Goal: Obtain resource: Download file/media

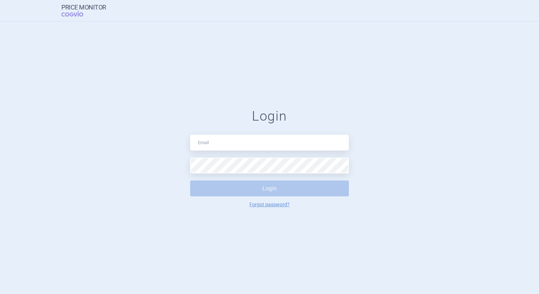
type input "balint.pasztor@lilly.com"
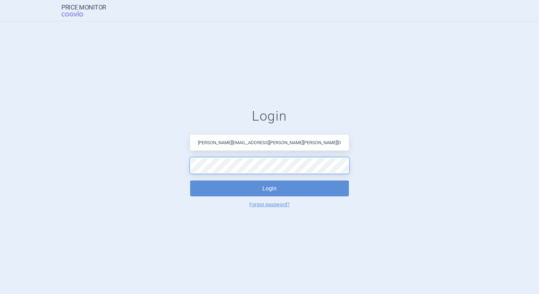
click at [190, 181] on button "Login" at bounding box center [269, 189] width 159 height 16
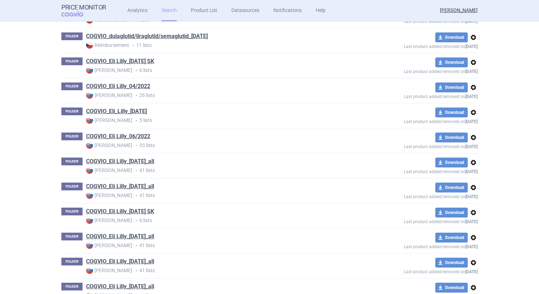
scroll to position [252, 0]
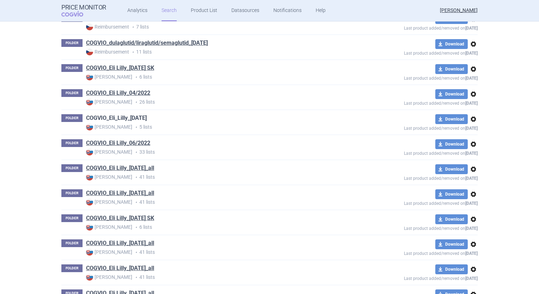
click at [143, 119] on link "COGVIO_Eli_Lilly_[DATE]" at bounding box center [116, 118] width 61 height 8
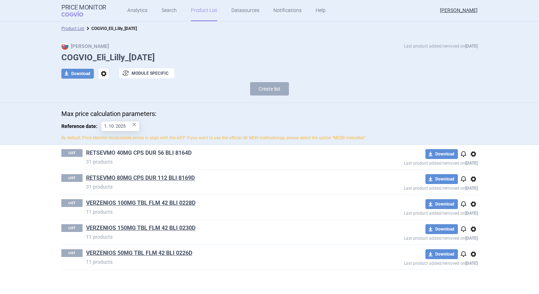
click at [149, 152] on link "RETSEVMO 40MG CPS DUR 56 BLI 8164D" at bounding box center [138, 153] width 105 height 8
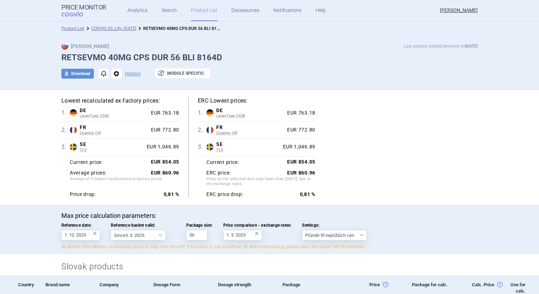
click at [81, 149] on span "TLV" at bounding box center [112, 150] width 64 height 5
click at [77, 145] on div "SE TLV" at bounding box center [110, 146] width 67 height 11
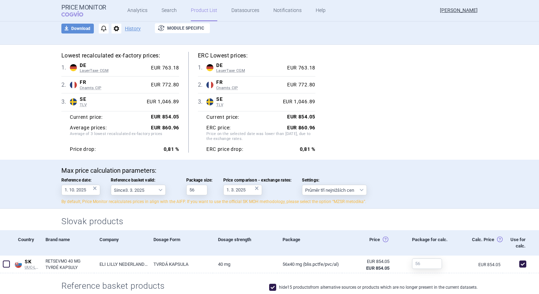
scroll to position [45, 0]
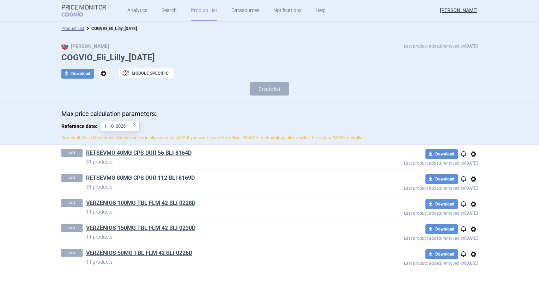
click at [124, 178] on link "RETSEVMO 80MG CPS DUR 112 BLI 8169D" at bounding box center [140, 178] width 109 height 8
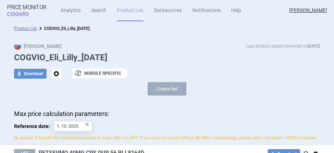
click at [122, 153] on html "Price Monitor COGVIO Analytics Search Product List Datasources Notifications He…" at bounding box center [167, 76] width 334 height 153
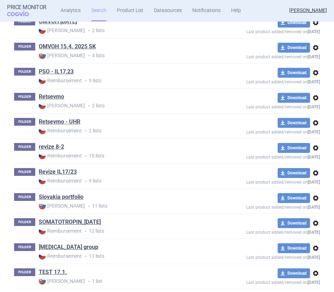
scroll to position [1679, 0]
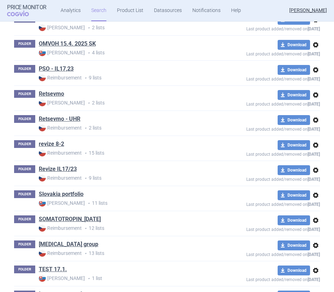
click at [153, 175] on p "Reimbursement • 9 lists" at bounding box center [134, 177] width 190 height 7
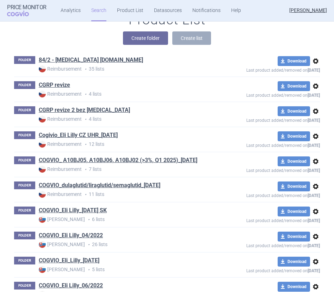
scroll to position [110, 0]
click at [246, 45] on div "Product List Create folder Create list" at bounding box center [167, 32] width 334 height 40
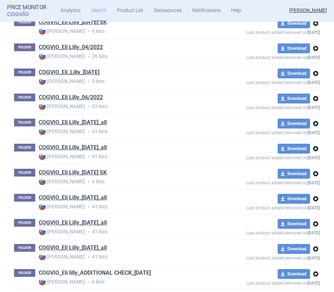
click at [93, 274] on link "COGVIO_Eli lilly_ADDITIONAL CHECK_06.10.2025" at bounding box center [95, 273] width 112 height 8
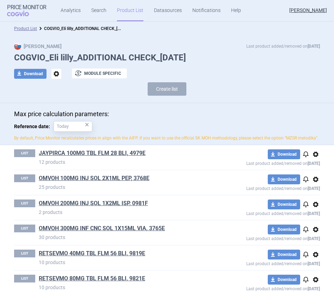
scroll to position [16, 0]
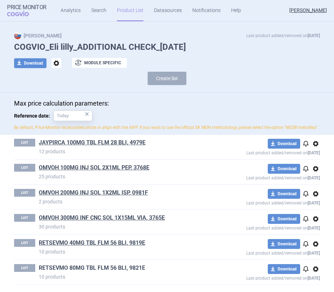
click at [97, 266] on link "RETSEVMO 80MG TBL FLM 56 BLI, 9821E" at bounding box center [92, 268] width 107 height 8
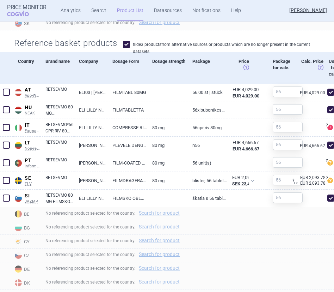
scroll to position [309, 0]
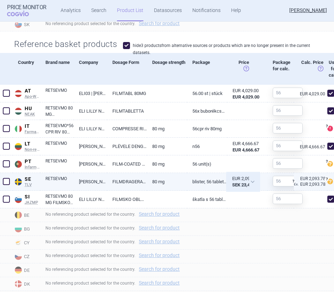
click at [242, 187] on strong "SEK 23,455.20" at bounding box center [246, 184] width 29 height 5
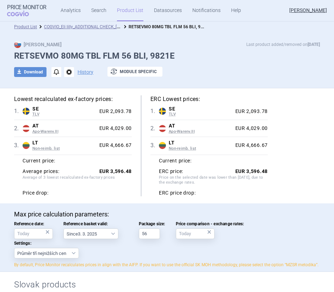
scroll to position [0, 0]
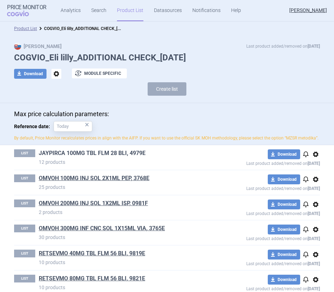
click at [87, 156] on link "JAYPIRCA 100MG TBL FLM 28 BLI, 4979E" at bounding box center [92, 153] width 107 height 8
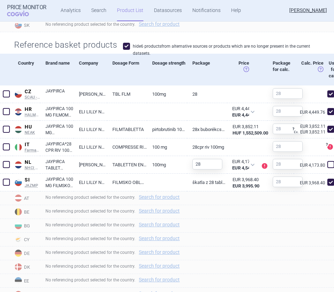
scroll to position [309, 0]
click at [146, 38] on div "Reference basket products hide 6 products from alternative sources or products …" at bounding box center [167, 43] width 334 height 22
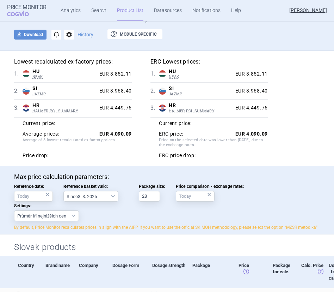
scroll to position [0, 0]
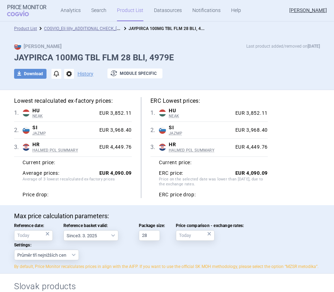
click at [190, 43] on div "Max Price Last product added/removed on 6 Oct" at bounding box center [167, 46] width 306 height 7
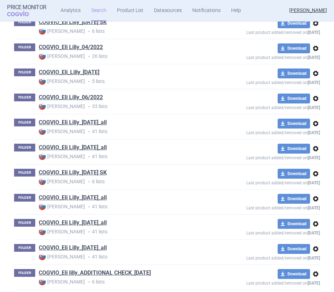
scroll to position [598, 0]
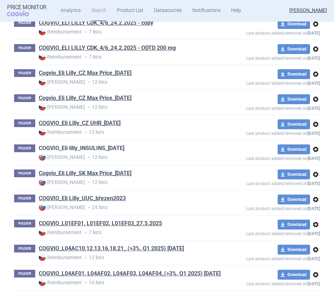
click at [111, 146] on link "COGVIO_Eli lilly_INSULINS_[DATE]" at bounding box center [82, 148] width 86 height 8
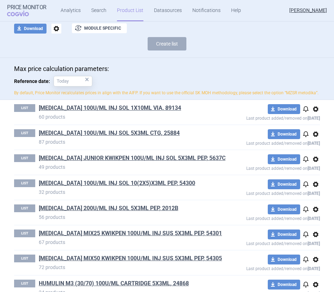
scroll to position [44, 0]
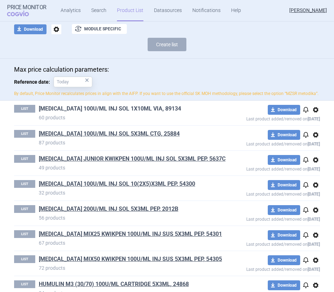
click at [141, 113] on link "HUMALOG 100U/ML INJ SOL 1X10ML VIA, 89134" at bounding box center [110, 109] width 143 height 8
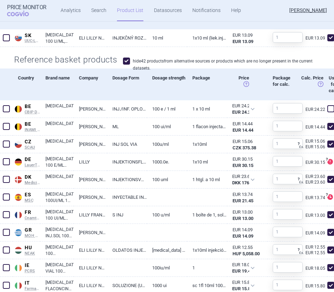
scroll to position [297, 0]
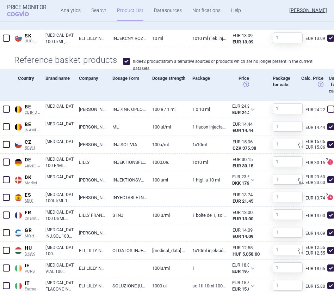
click at [161, 24] on div "Dosage strength" at bounding box center [167, 14] width 40 height 32
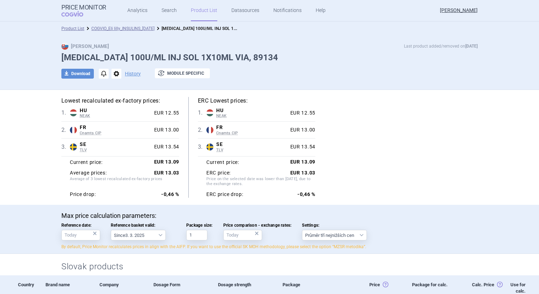
scroll to position [0, 0]
click at [73, 73] on button "download Download" at bounding box center [77, 74] width 32 height 10
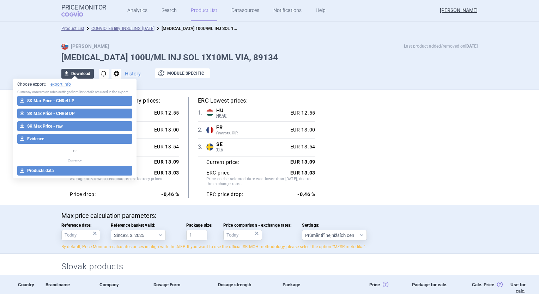
select select "EUR"
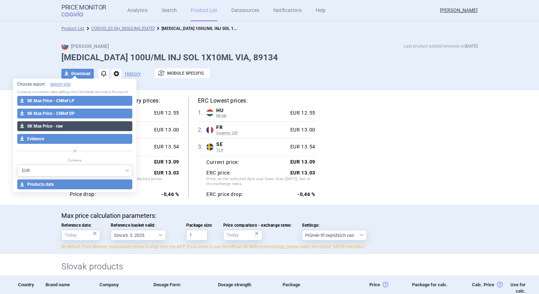
click at [81, 128] on button "download SK Max Price - raw" at bounding box center [74, 126] width 115 height 10
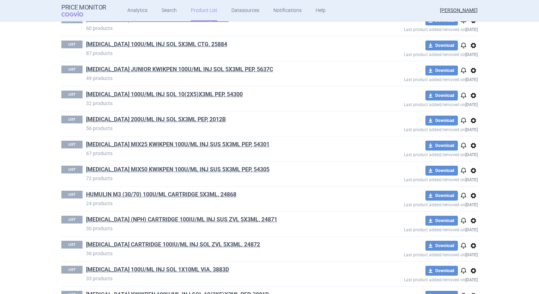
scroll to position [157, 0]
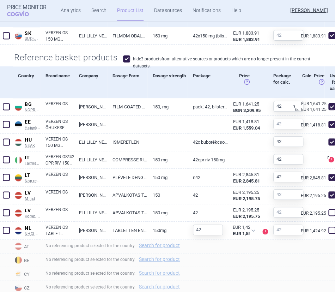
scroll to position [299, 0]
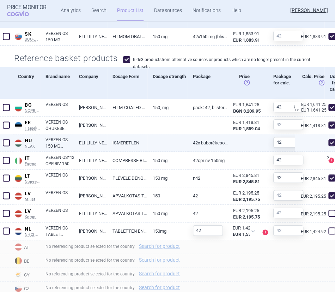
click at [138, 149] on link "ISMERETLEN" at bounding box center [127, 142] width 40 height 17
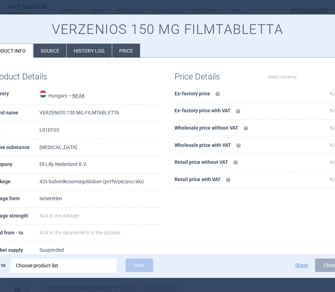
select select "EUR"
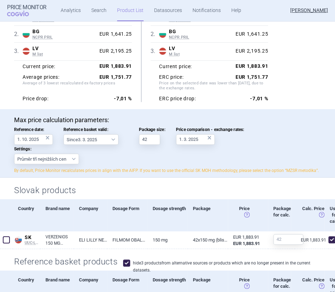
scroll to position [95, 0]
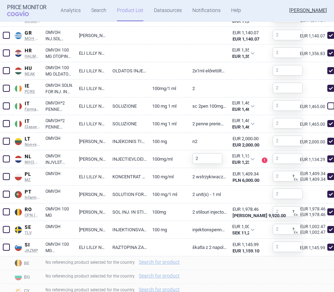
scroll to position [440, 0]
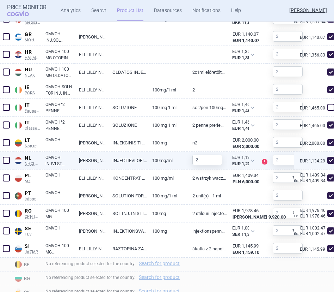
click at [142, 163] on link "INJECTIEVLOEISTOF" at bounding box center [127, 160] width 40 height 17
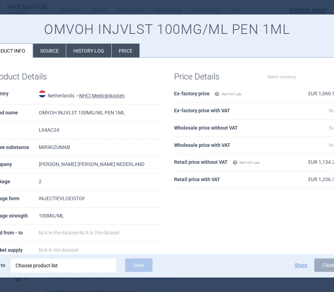
select select "EUR"
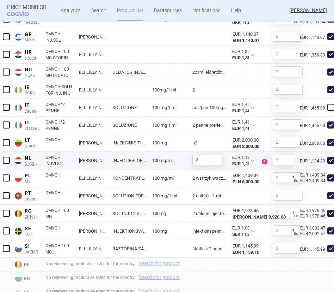
click at [328, 164] on span at bounding box center [331, 160] width 7 height 7
checkbox input "false"
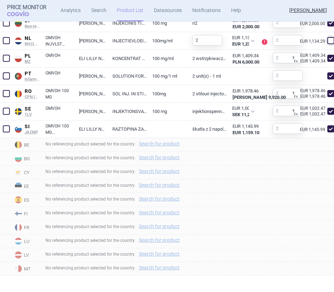
scroll to position [557, 0]
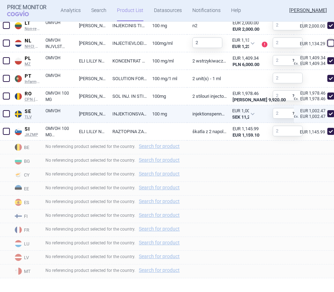
click at [100, 116] on link "ELI LILLY SWEDEN AB" at bounding box center [91, 113] width 34 height 17
select select "EUR"
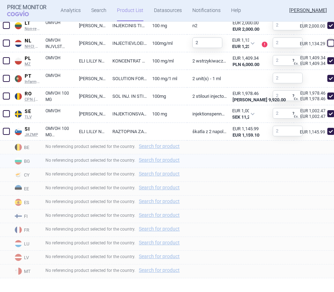
click at [234, 159] on div "No referencing product selected for the country. Search for product" at bounding box center [187, 161] width 294 height 14
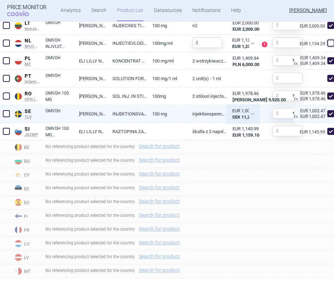
click at [250, 119] on div "EUR 1,002.47 SEK 11,230.00" at bounding box center [244, 114] width 32 height 18
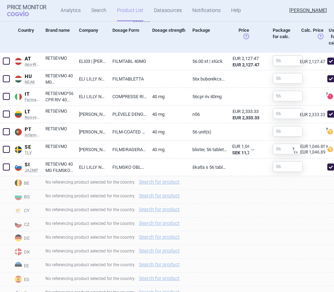
scroll to position [341, 0]
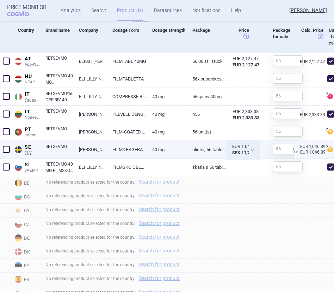
click at [250, 155] on div "EUR 1,046.89 SEK 11,727.60" at bounding box center [244, 150] width 32 height 18
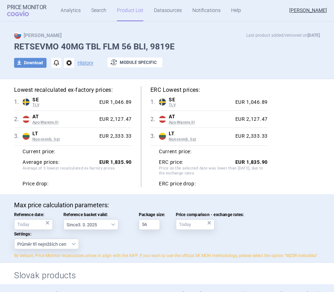
scroll to position [11, 0]
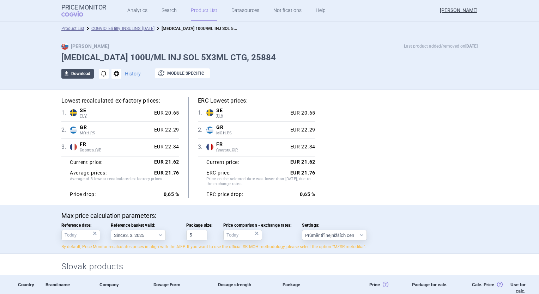
click at [80, 74] on button "download Download" at bounding box center [77, 74] width 32 height 10
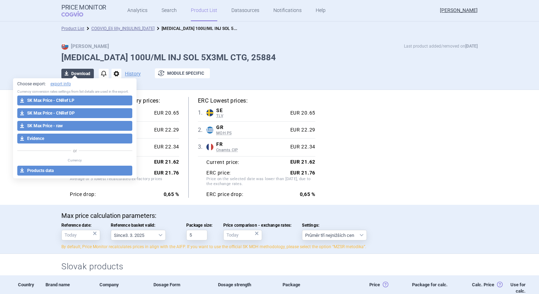
select select "EUR"
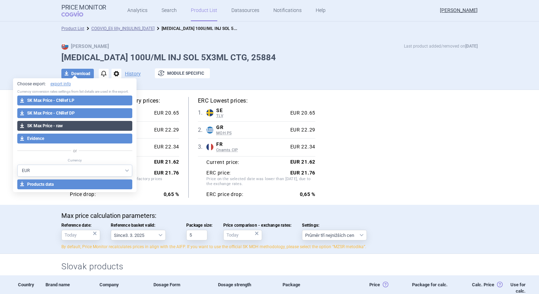
click at [66, 124] on button "download SK Max Price - raw" at bounding box center [74, 126] width 115 height 10
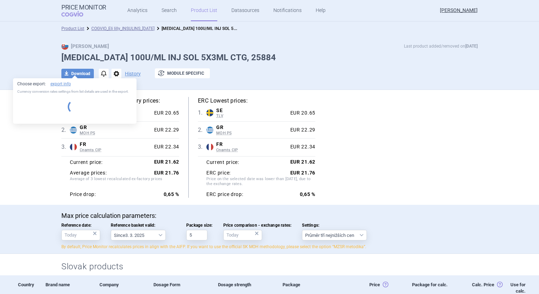
select select "EUR"
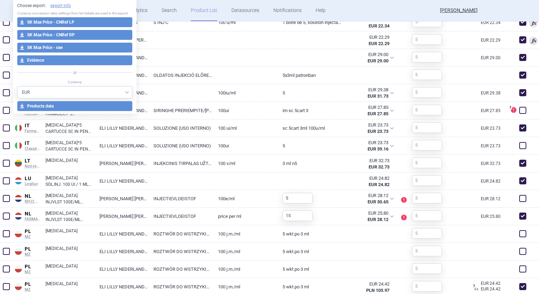
scroll to position [492, 0]
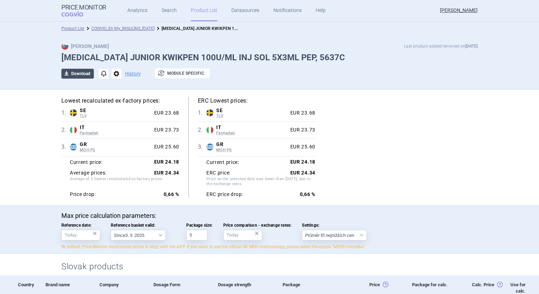
click at [82, 74] on button "download Download" at bounding box center [77, 74] width 32 height 10
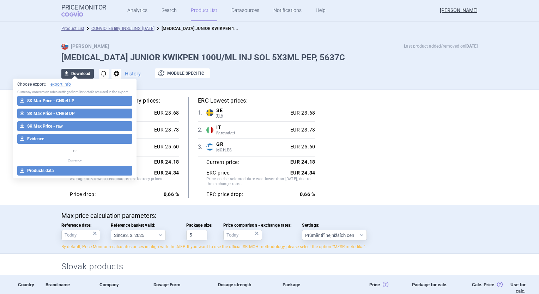
select select "EUR"
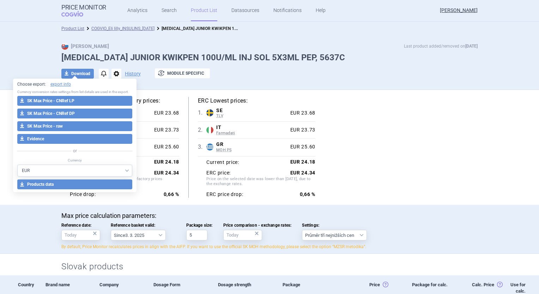
click at [75, 129] on button "download SK Max Price - raw" at bounding box center [74, 126] width 115 height 10
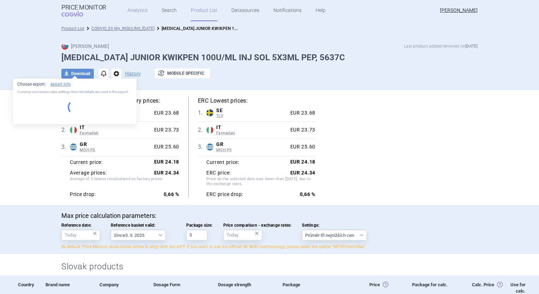
select select "EUR"
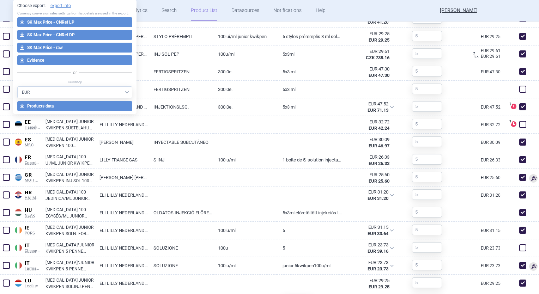
scroll to position [391, 0]
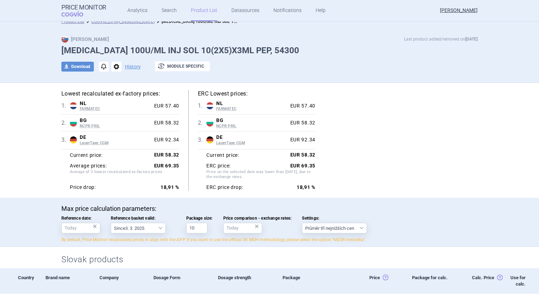
scroll to position [7, 0]
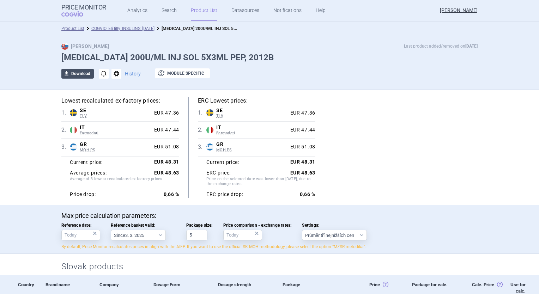
click at [82, 71] on button "download Download" at bounding box center [77, 74] width 32 height 10
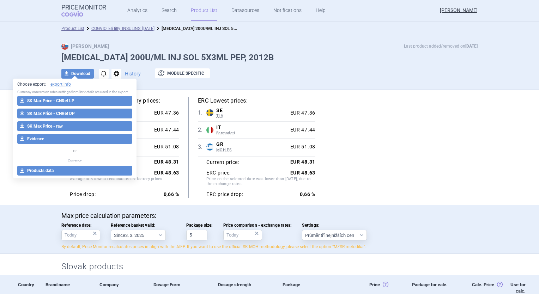
select select "EUR"
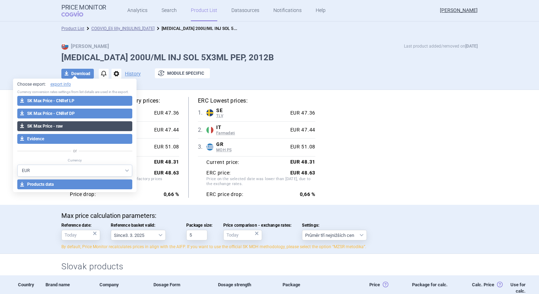
click at [82, 126] on button "download SK Max Price - raw" at bounding box center [74, 126] width 115 height 10
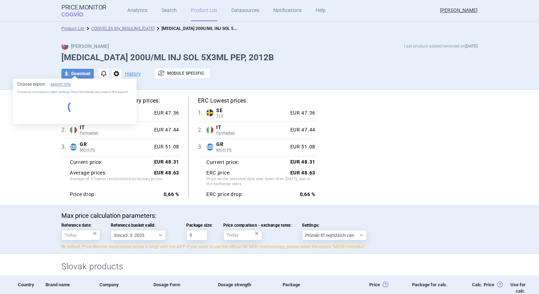
select select "EUR"
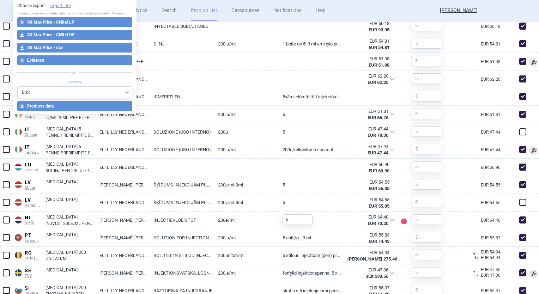
scroll to position [502, 0]
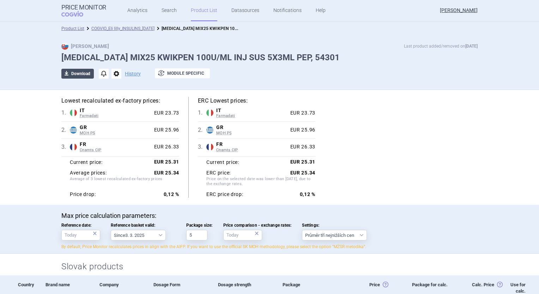
click at [80, 75] on button "download Download" at bounding box center [77, 74] width 32 height 10
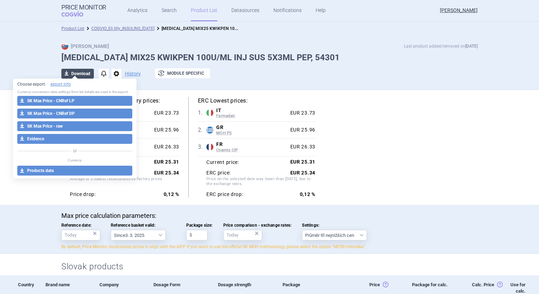
select select "EUR"
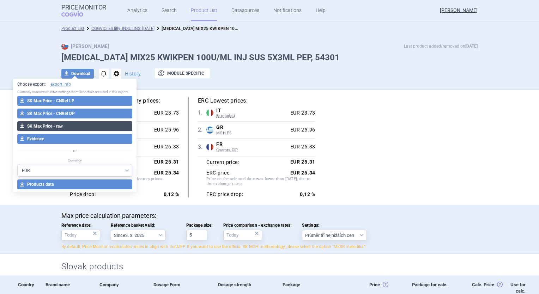
click at [73, 127] on button "download SK Max Price - raw" at bounding box center [74, 126] width 115 height 10
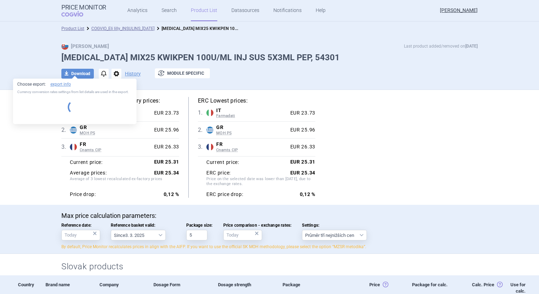
select select "EUR"
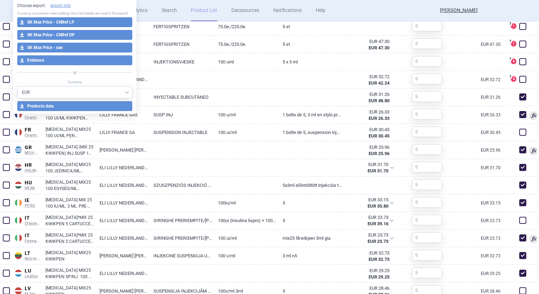
scroll to position [436, 0]
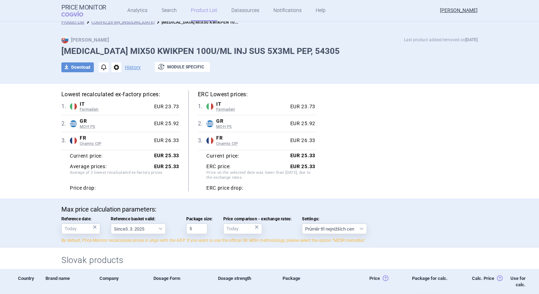
scroll to position [6, 0]
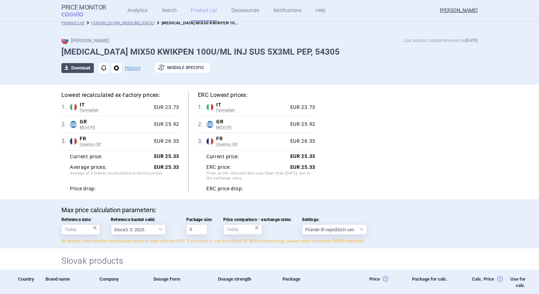
click at [80, 70] on button "download Download" at bounding box center [77, 68] width 32 height 10
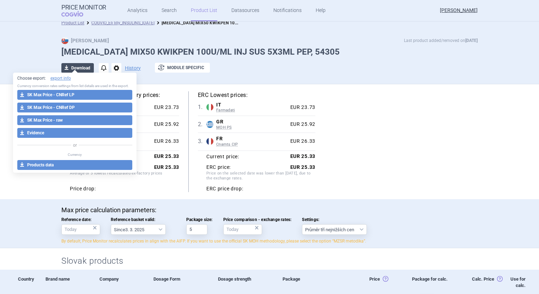
select select "EUR"
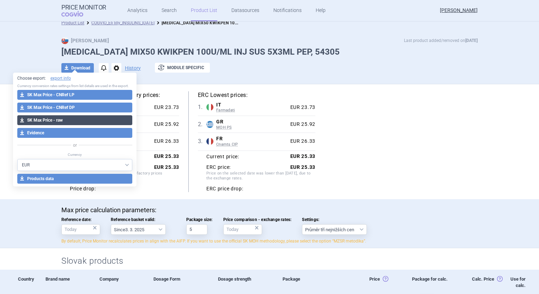
click at [70, 121] on button "download SK Max Price - raw" at bounding box center [74, 120] width 115 height 10
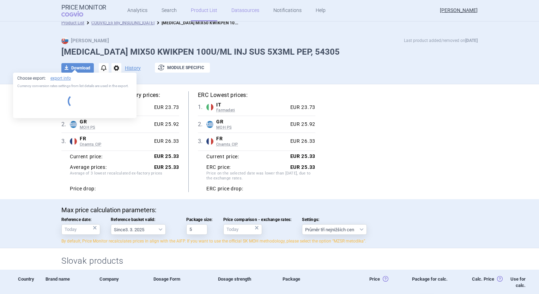
select select "EUR"
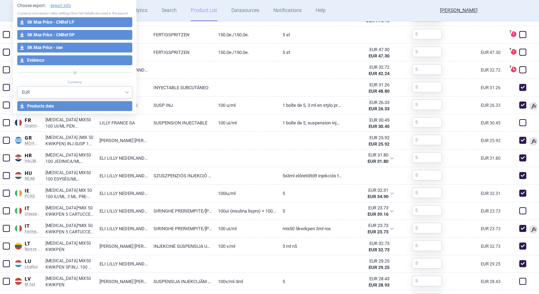
scroll to position [445, 0]
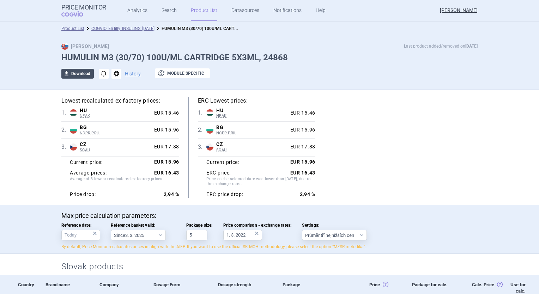
click at [74, 75] on button "download Download" at bounding box center [77, 74] width 32 height 10
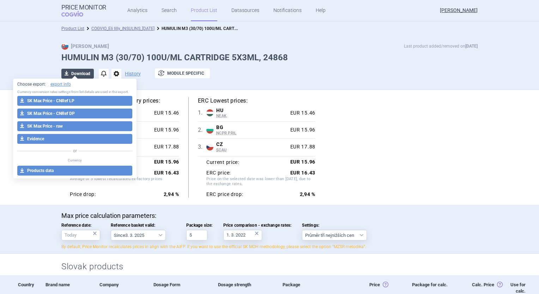
select select "EUR"
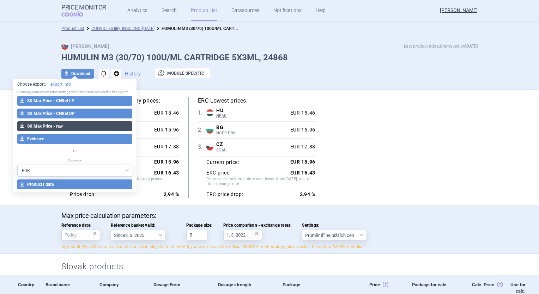
click at [70, 127] on button "download SK Max Price - raw" at bounding box center [74, 126] width 115 height 10
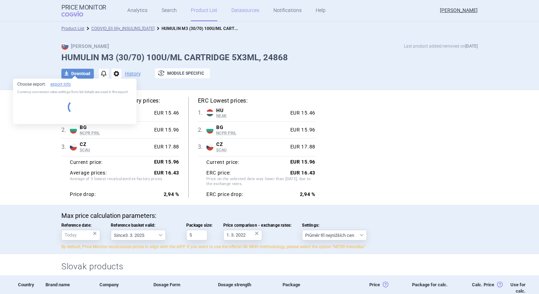
select select "EUR"
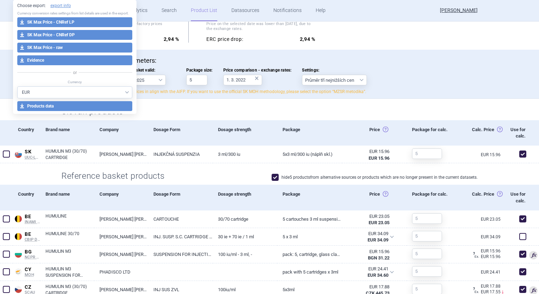
scroll to position [150, 0]
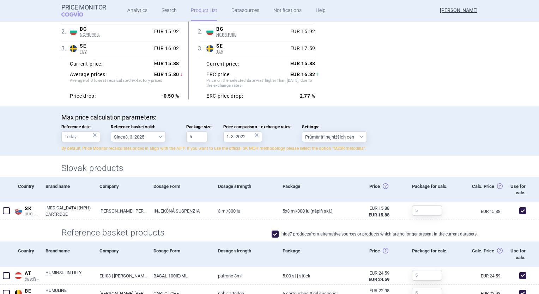
scroll to position [44, 0]
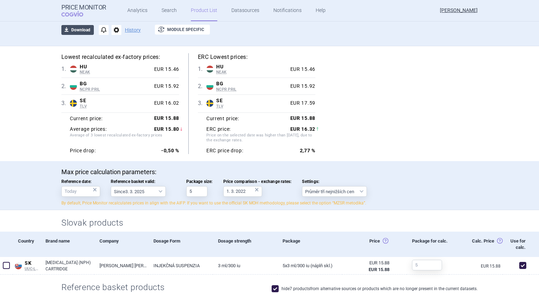
click at [80, 31] on button "download Download" at bounding box center [77, 30] width 32 height 10
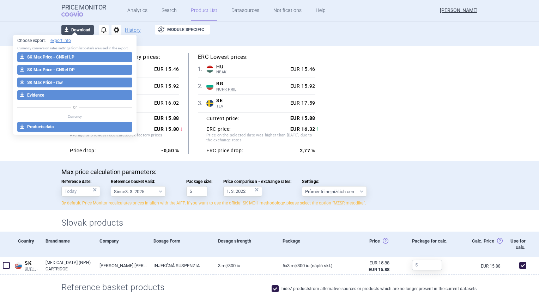
select select "EUR"
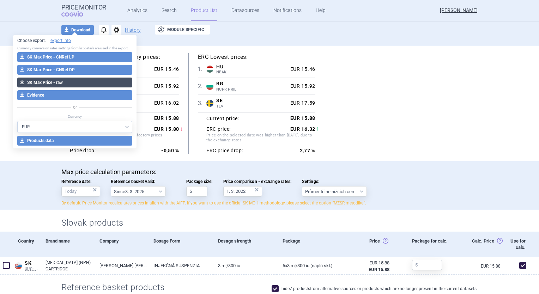
click at [64, 83] on button "download SK Max Price - raw" at bounding box center [74, 83] width 115 height 10
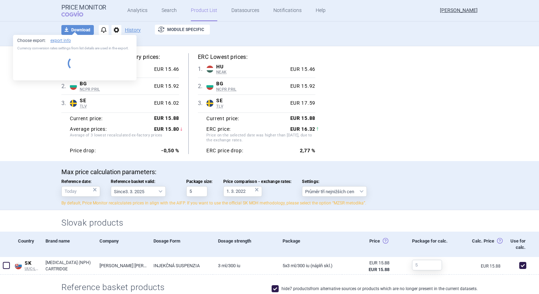
select select "EUR"
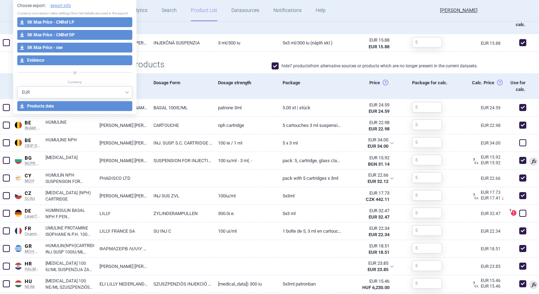
scroll to position [382, 0]
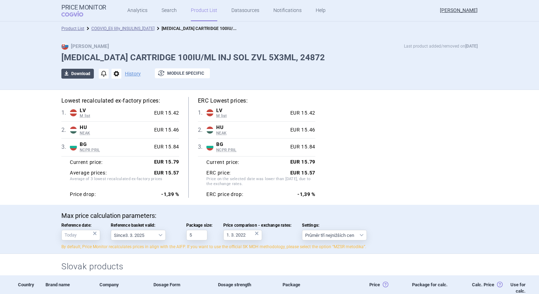
click at [83, 74] on button "download Download" at bounding box center [77, 74] width 32 height 10
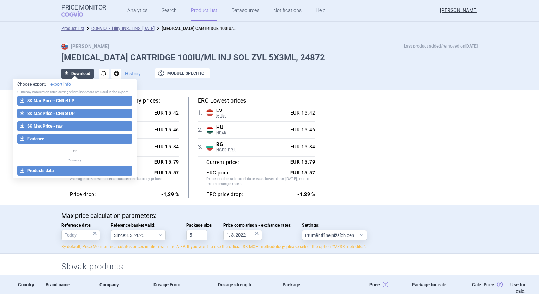
select select "EUR"
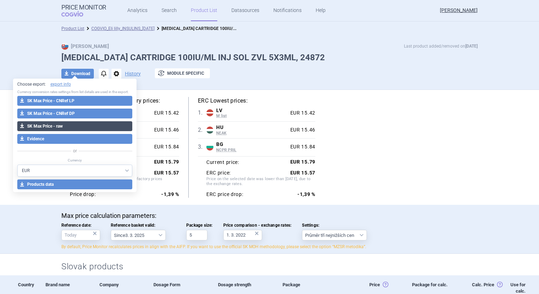
click at [79, 127] on button "download SK Max Price - raw" at bounding box center [74, 126] width 115 height 10
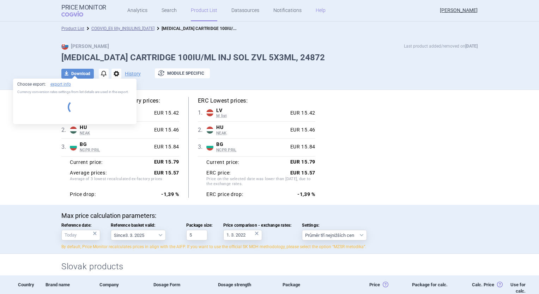
select select "EUR"
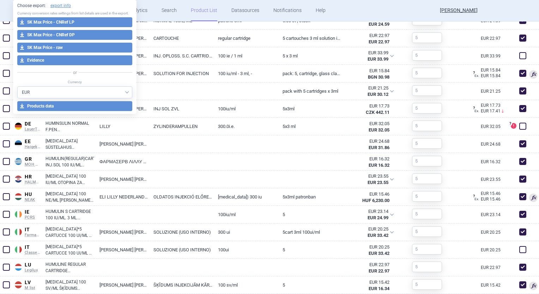
scroll to position [354, 0]
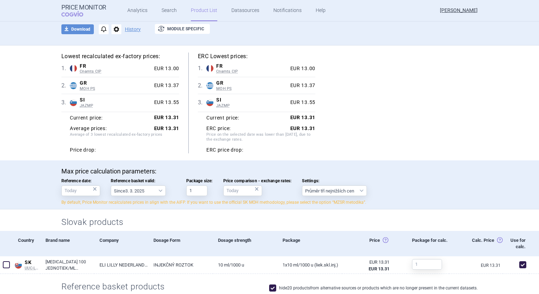
scroll to position [44, 0]
click at [79, 30] on button "download Download" at bounding box center [77, 30] width 32 height 10
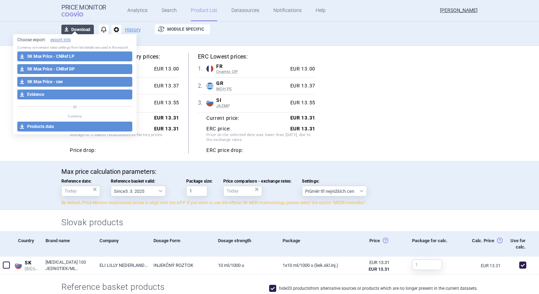
select select "EUR"
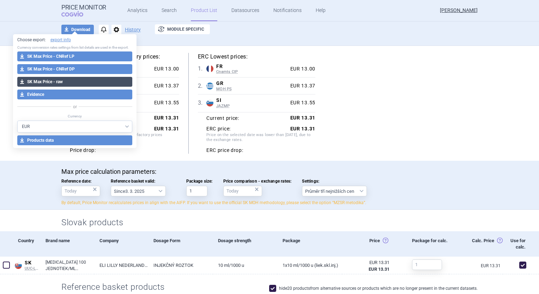
click at [69, 81] on button "download SK Max Price - raw" at bounding box center [74, 82] width 115 height 10
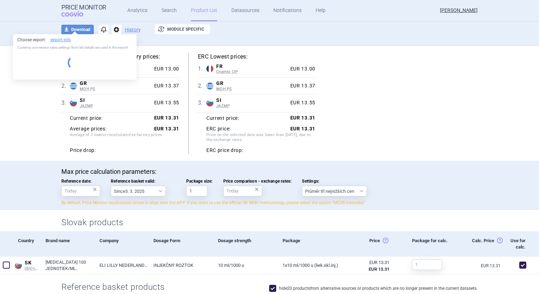
select select "EUR"
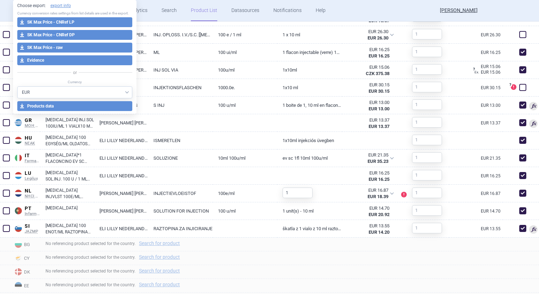
scroll to position [357, 0]
